Goal: Task Accomplishment & Management: Manage account settings

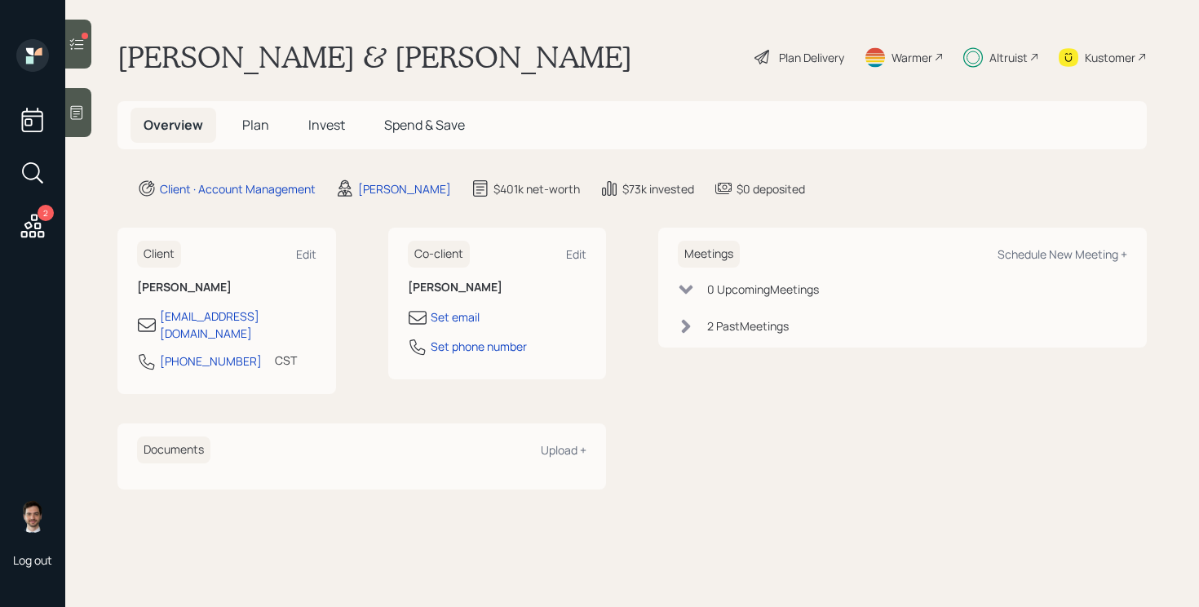
click at [246, 127] on span "Plan" at bounding box center [255, 125] width 27 height 18
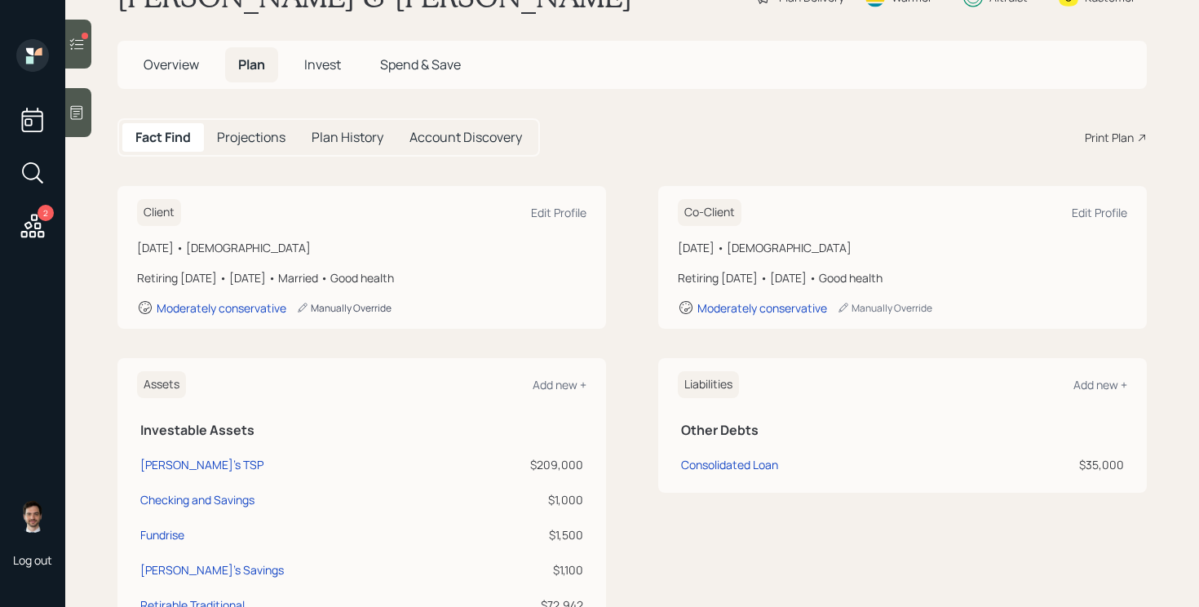
scroll to position [60, 0]
click at [82, 40] on icon at bounding box center [77, 43] width 14 height 11
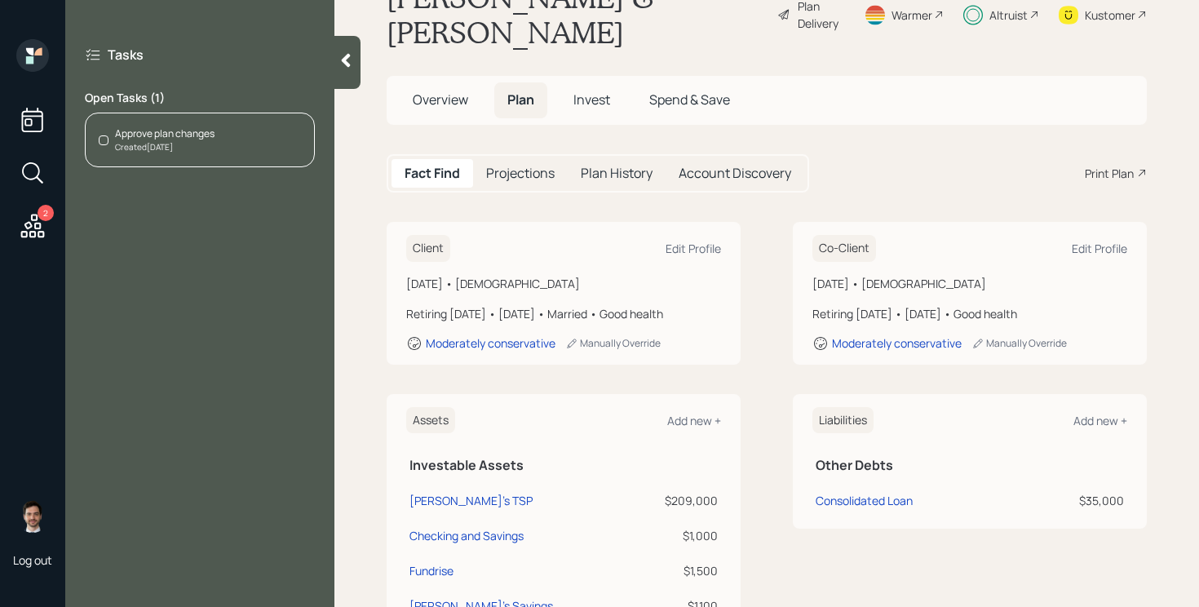
click at [241, 144] on div "Approve plan changes Created [DATE]" at bounding box center [200, 140] width 230 height 55
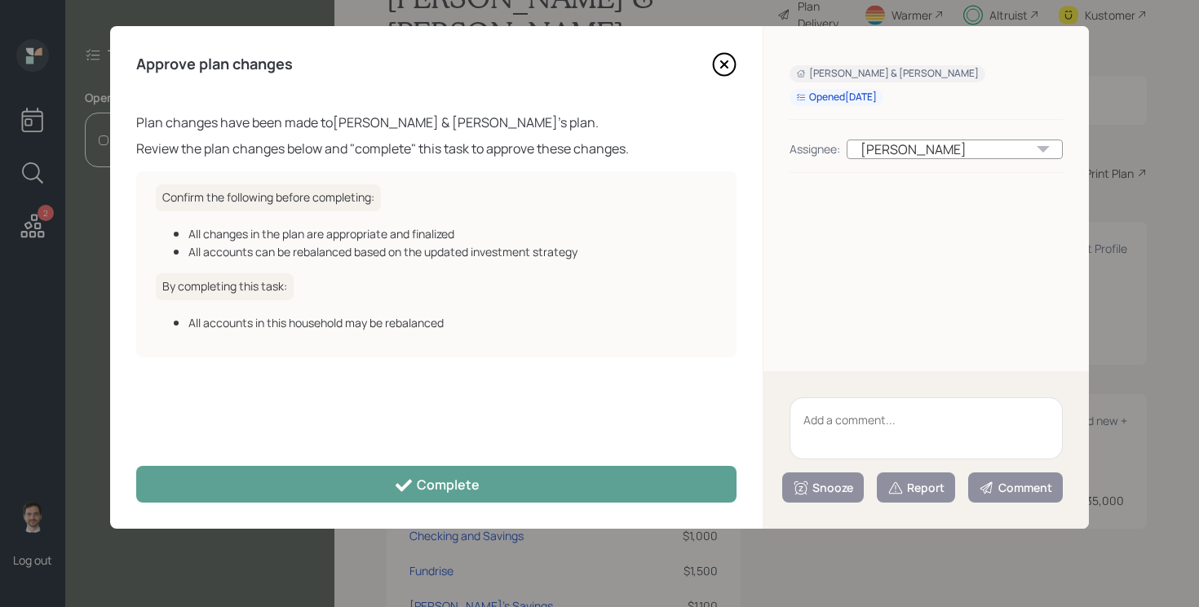
click at [817, 99] on div "Opened [DATE]" at bounding box center [836, 98] width 81 height 14
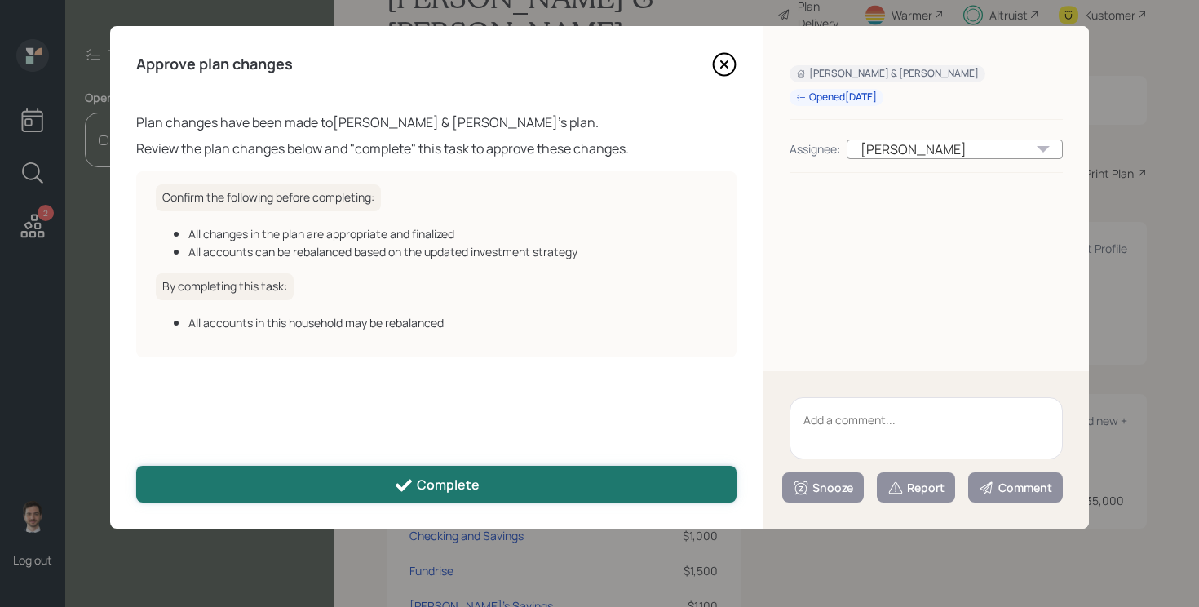
click at [446, 490] on div "Complete" at bounding box center [437, 485] width 86 height 20
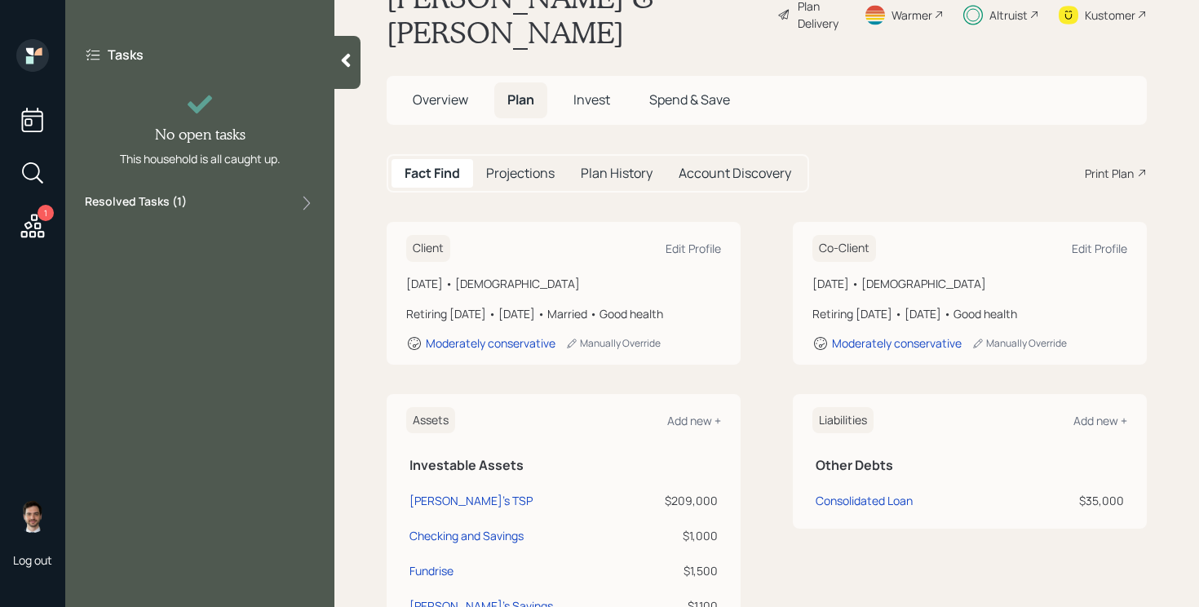
click at [727, 82] on h5 "Spend & Save" at bounding box center [689, 99] width 107 height 35
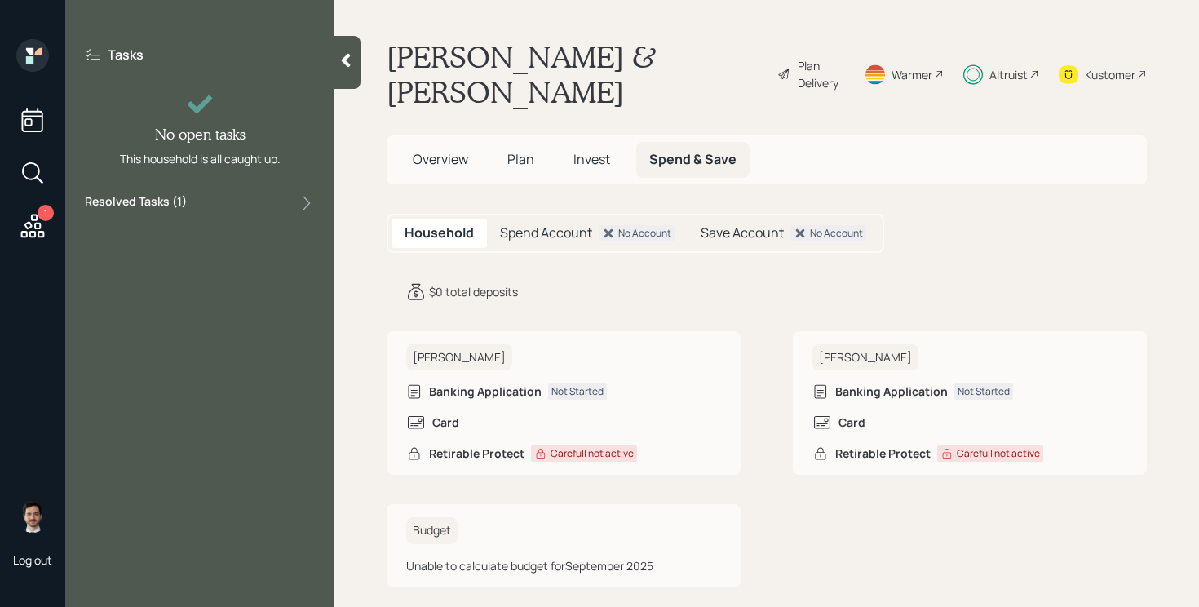
click at [38, 216] on div "1" at bounding box center [46, 213] width 16 height 16
